Goal: Check status: Check status

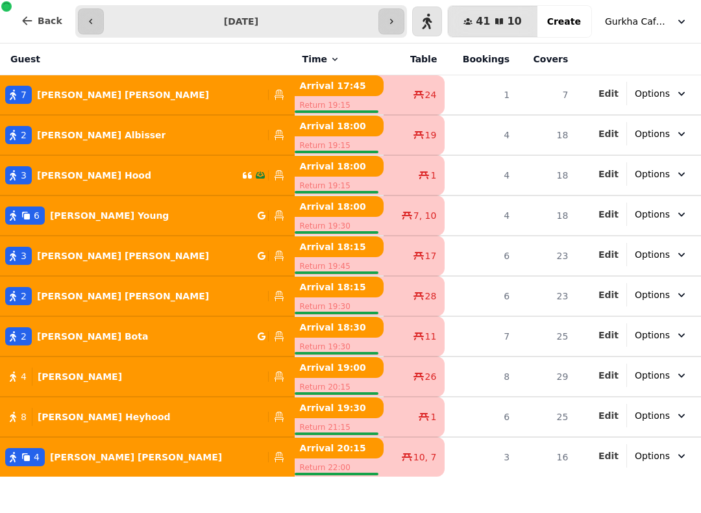
click at [404, 26] on button "button" at bounding box center [391, 21] width 26 height 26
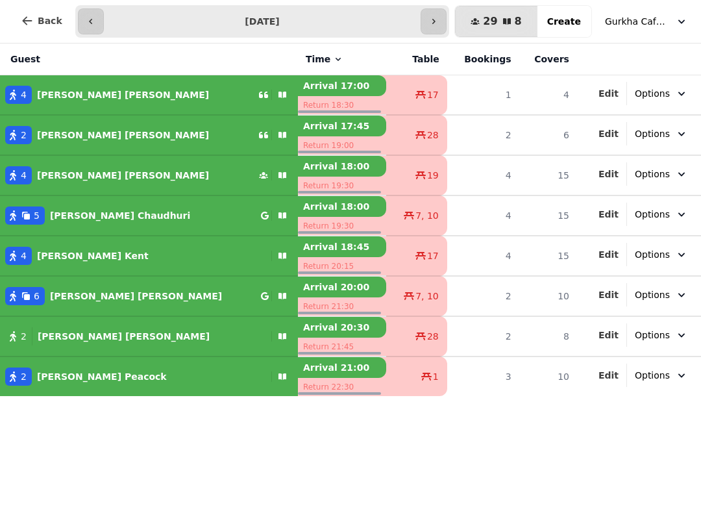
click at [446, 12] on button "button" at bounding box center [433, 21] width 26 height 26
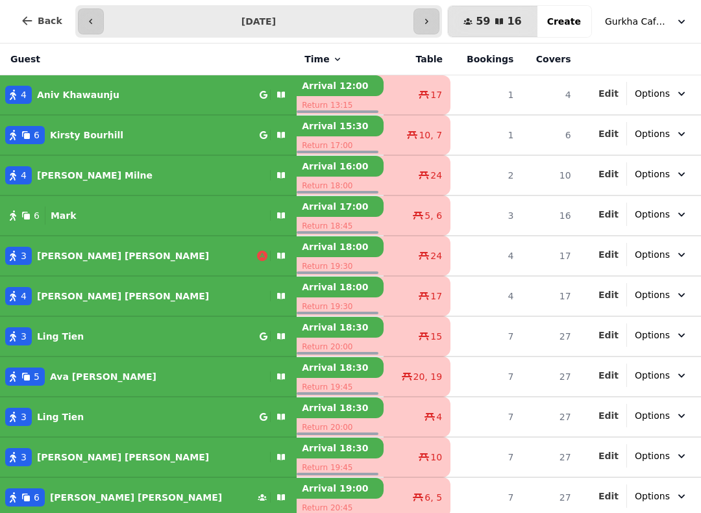
click at [91, 22] on icon "button" at bounding box center [91, 21] width 10 height 10
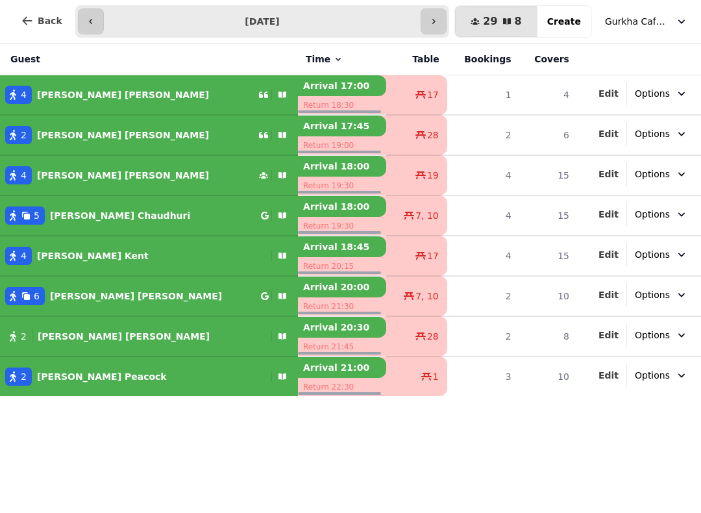
click at [82, 15] on button "button" at bounding box center [91, 21] width 26 height 26
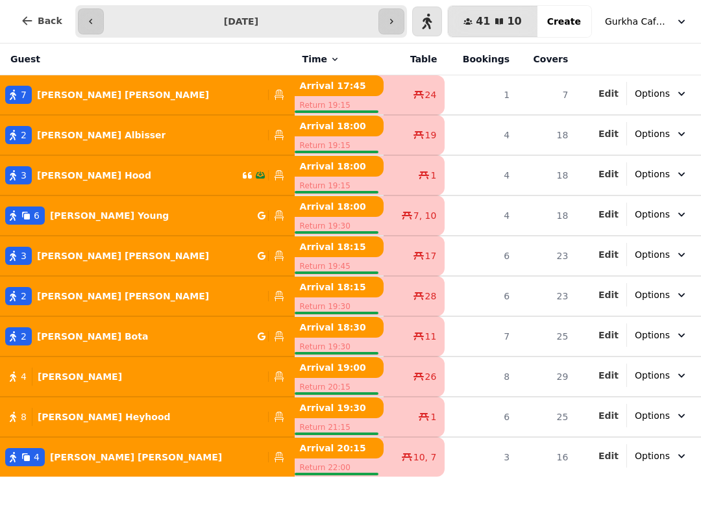
click at [396, 21] on icon "button" at bounding box center [391, 21] width 10 height 10
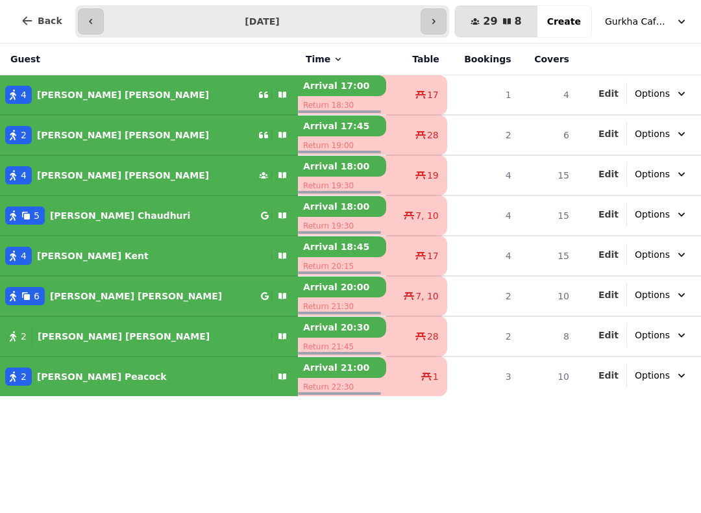
click at [446, 14] on button "button" at bounding box center [433, 21] width 26 height 26
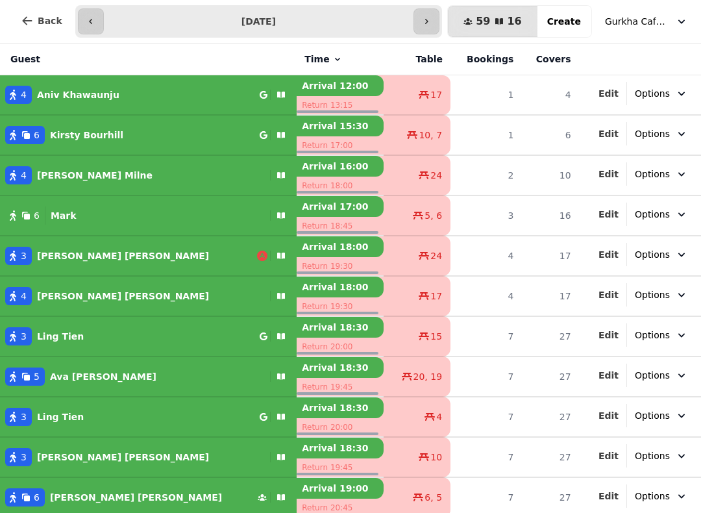
scroll to position [-1, 0]
click at [96, 21] on button "button" at bounding box center [91, 21] width 26 height 26
type input "**********"
